Goal: Information Seeking & Learning: Find specific fact

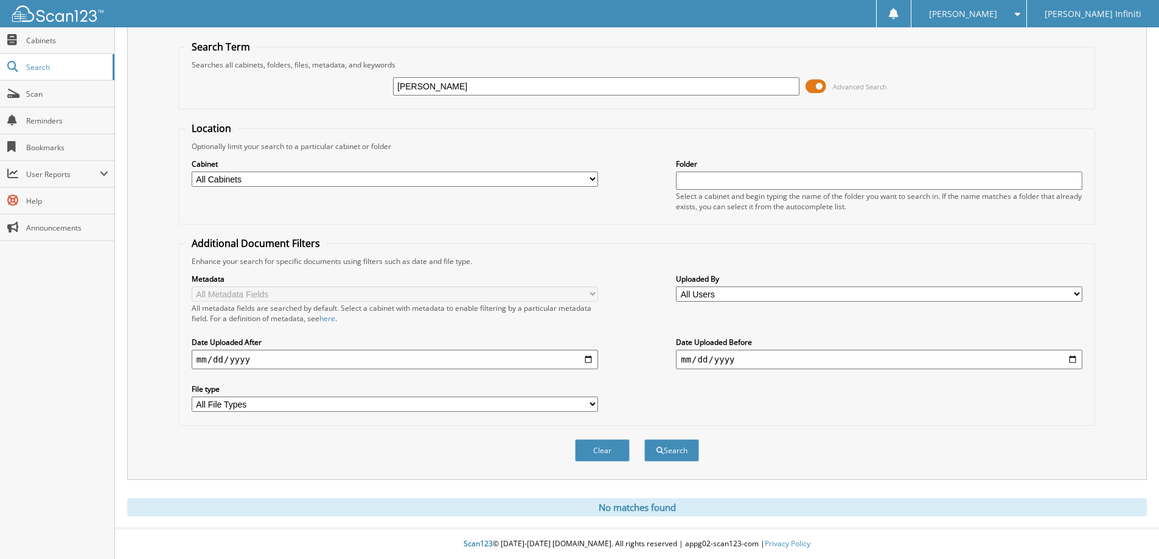
drag, startPoint x: 454, startPoint y: 86, endPoint x: 402, endPoint y: 86, distance: 52.3
click at [402, 86] on input "[PERSON_NAME]" at bounding box center [596, 86] width 406 height 18
type input "h"
type input "[PERSON_NAME]"
click at [644, 439] on button "Search" at bounding box center [671, 450] width 55 height 23
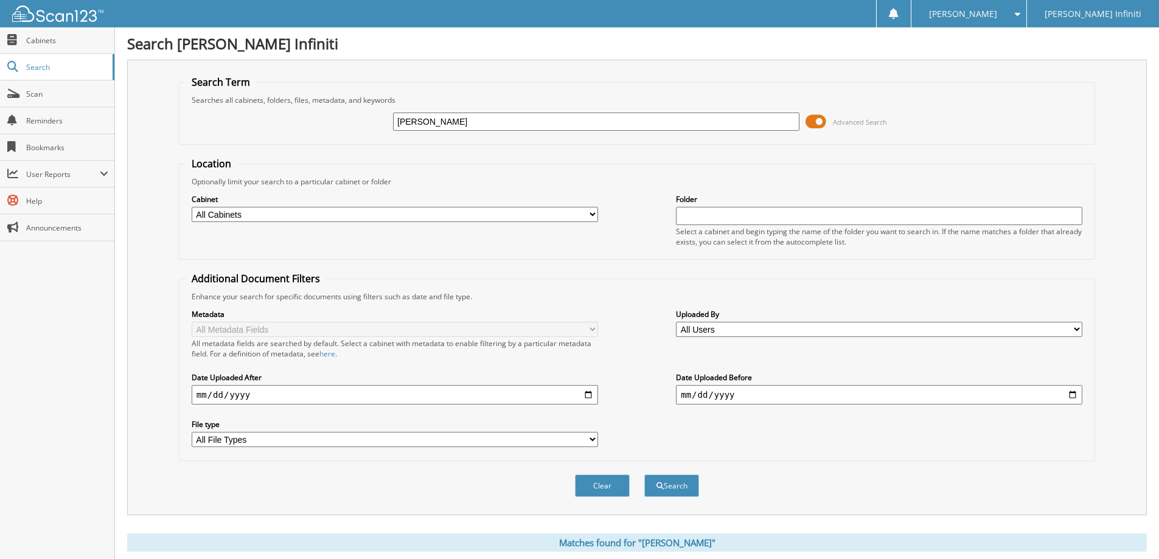
scroll to position [169, 0]
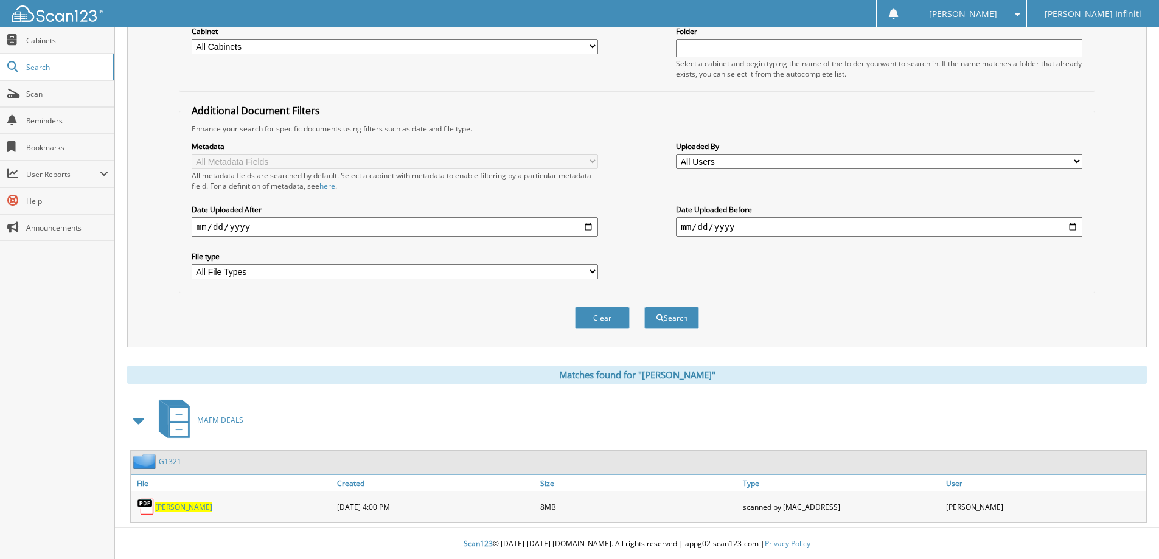
click at [146, 505] on img at bounding box center [146, 507] width 18 height 18
click at [179, 506] on span "[PERSON_NAME]" at bounding box center [183, 507] width 57 height 10
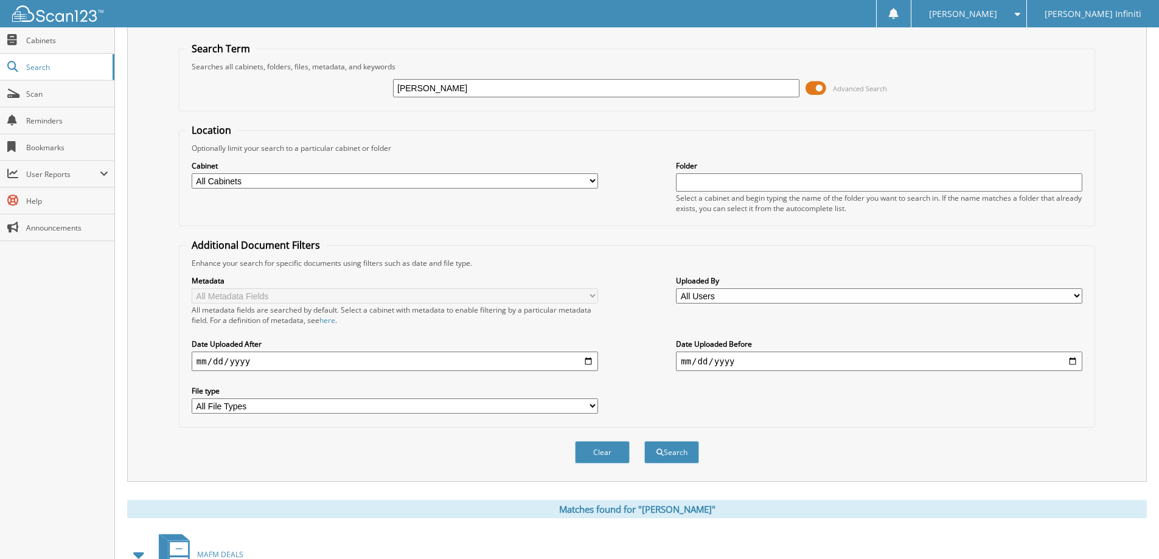
scroll to position [0, 0]
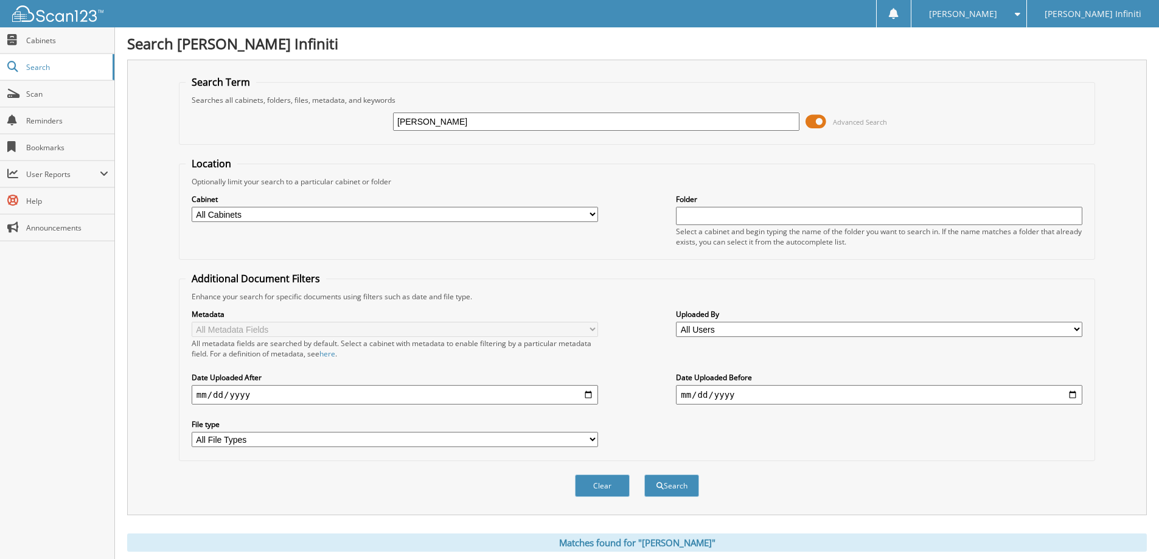
drag, startPoint x: 470, startPoint y: 123, endPoint x: 260, endPoint y: 110, distance: 210.9
click at [263, 109] on div "[PERSON_NAME] Advanced Search" at bounding box center [637, 121] width 903 height 33
type input "ga31299a"
click at [644, 475] on button "Search" at bounding box center [671, 486] width 55 height 23
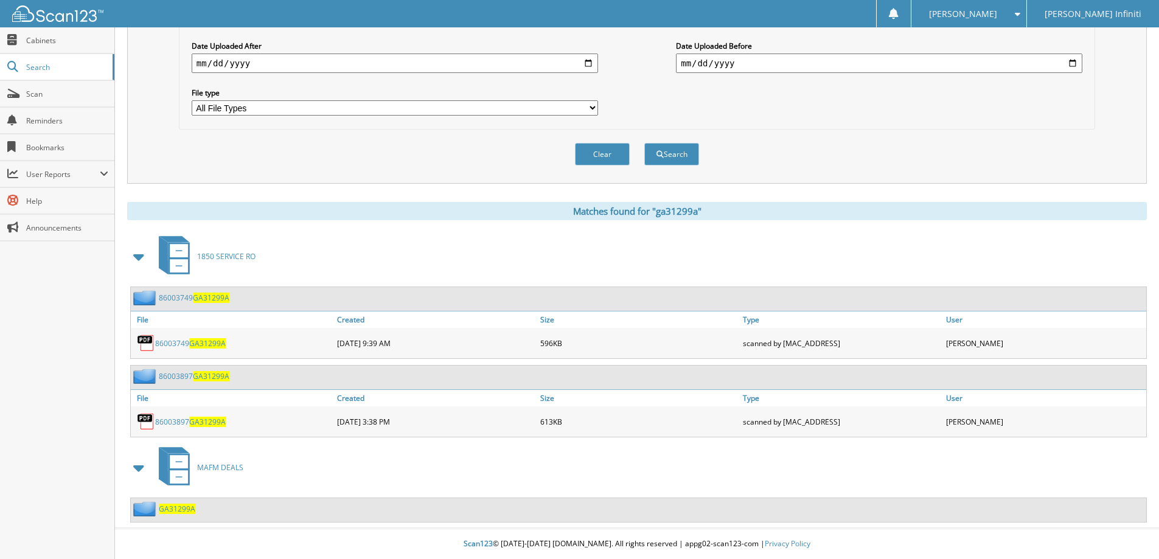
click at [186, 510] on span "GA31299A" at bounding box center [177, 509] width 37 height 10
